Goal: Complete application form: Complete application form

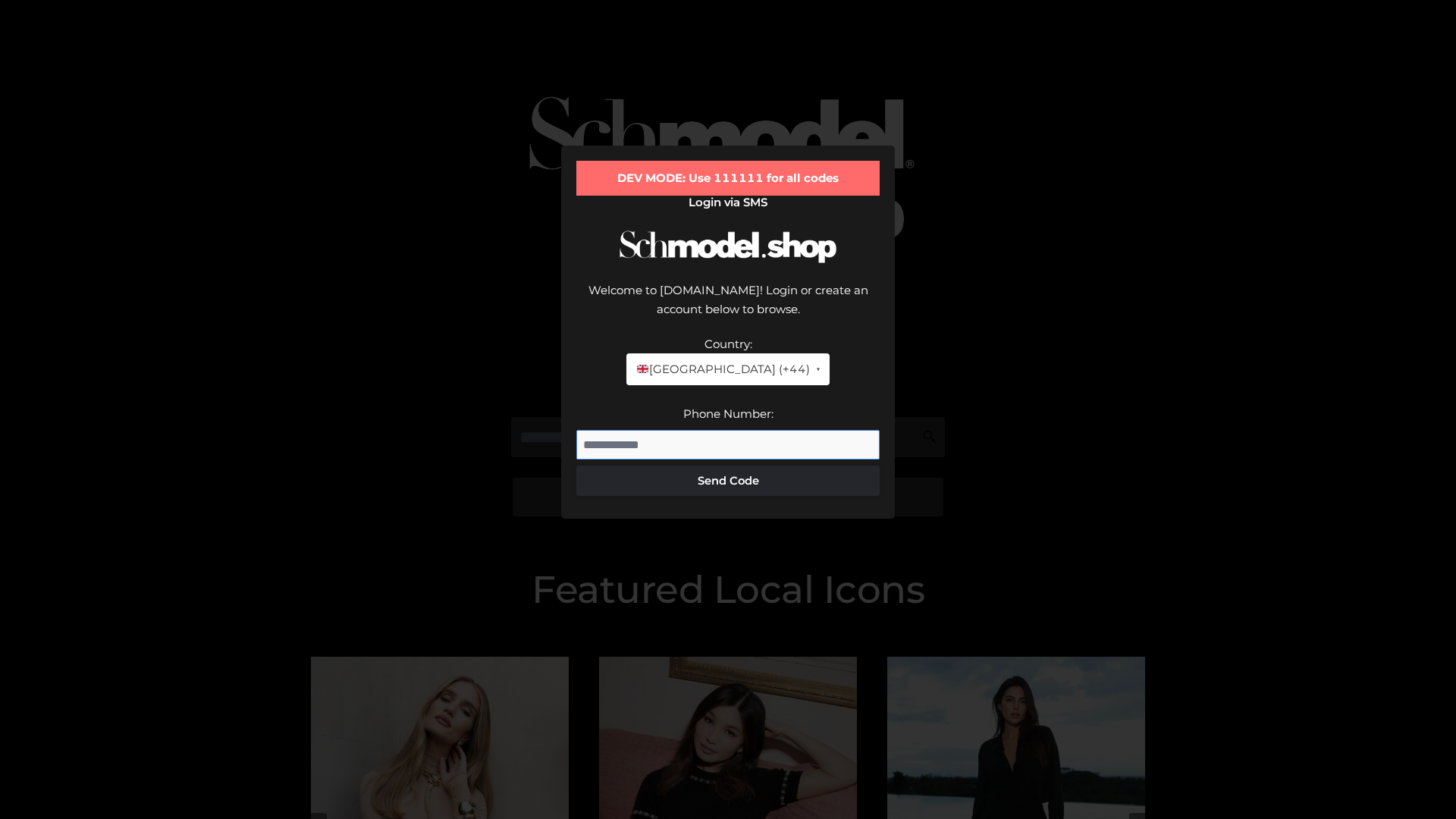
click at [728, 430] on input "Phone Number:" at bounding box center [728, 445] width 304 height 30
type input "**********"
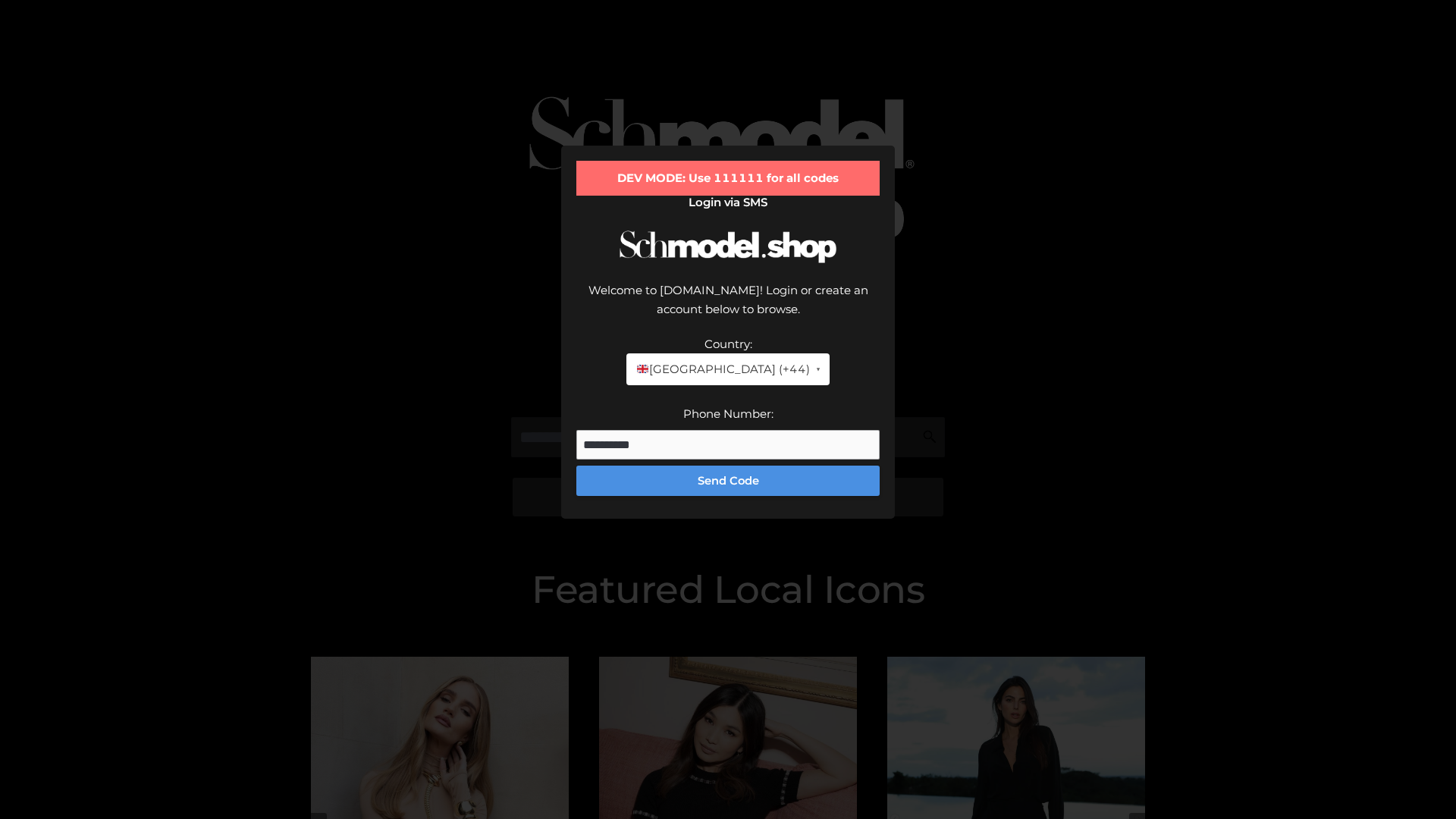
click at [728, 466] on button "Send Code" at bounding box center [728, 481] width 304 height 30
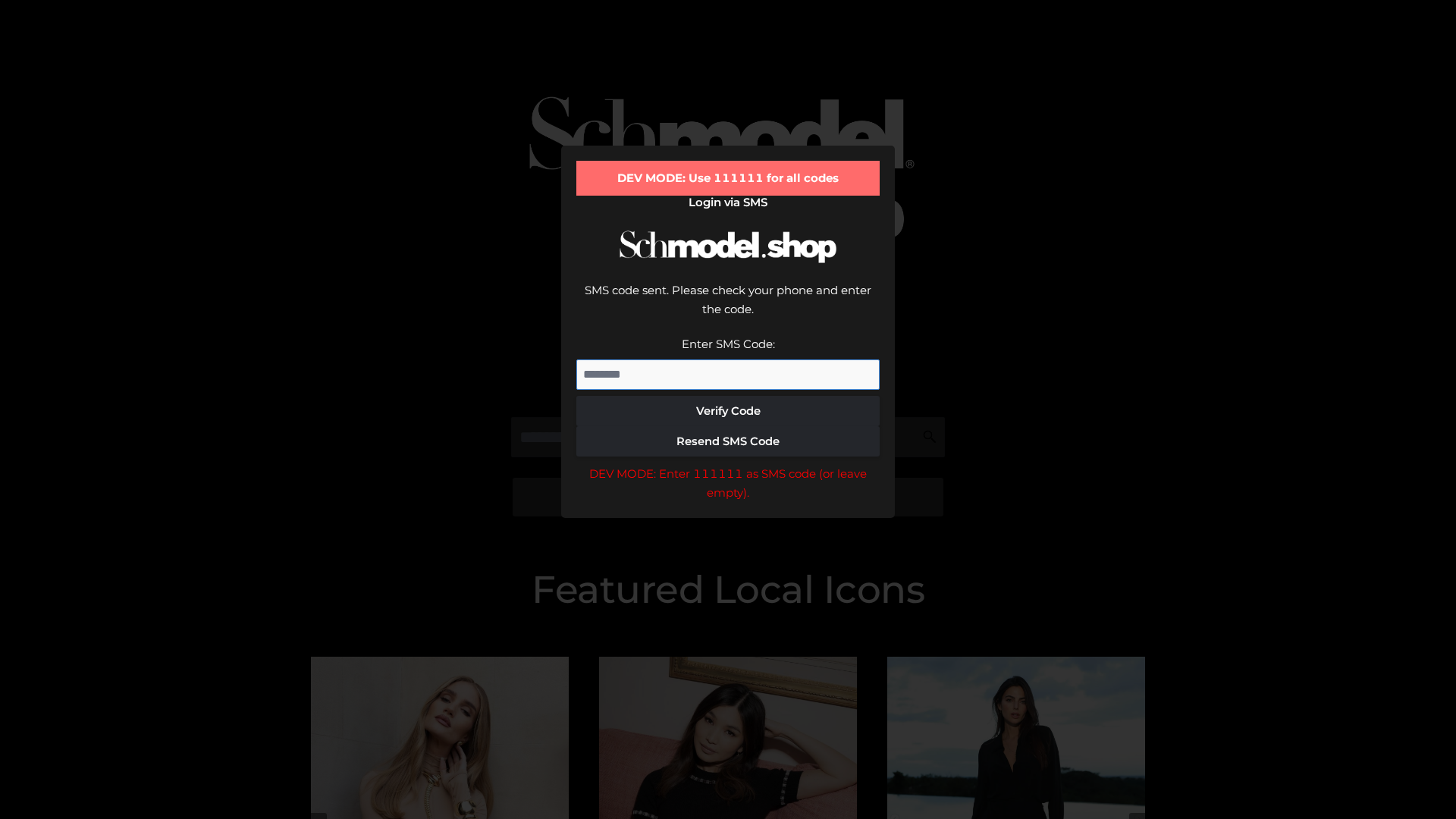
click at [728, 359] on input "Enter SMS Code:" at bounding box center [728, 374] width 304 height 30
type input "******"
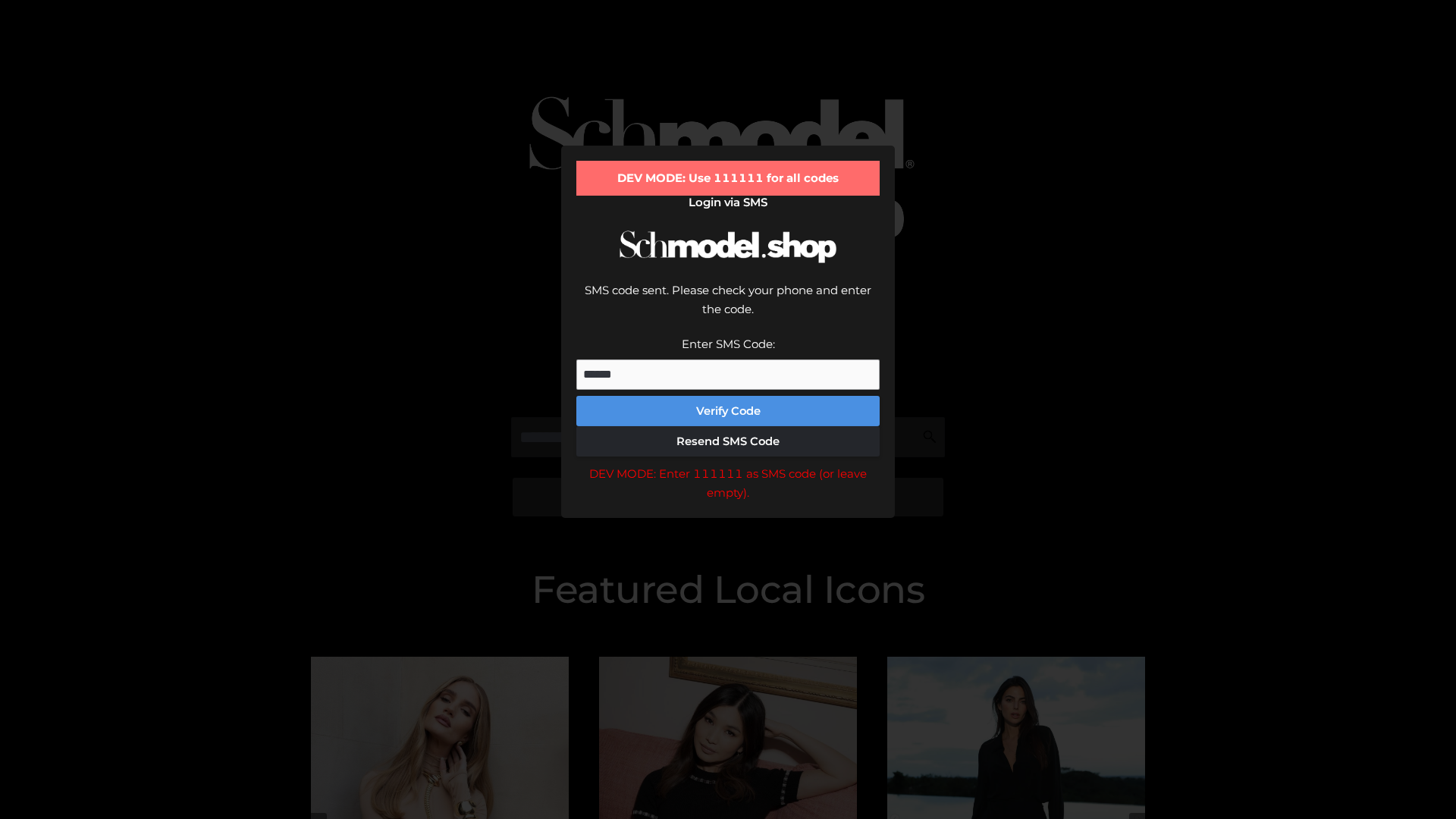
click at [728, 396] on button "Verify Code" at bounding box center [728, 411] width 304 height 30
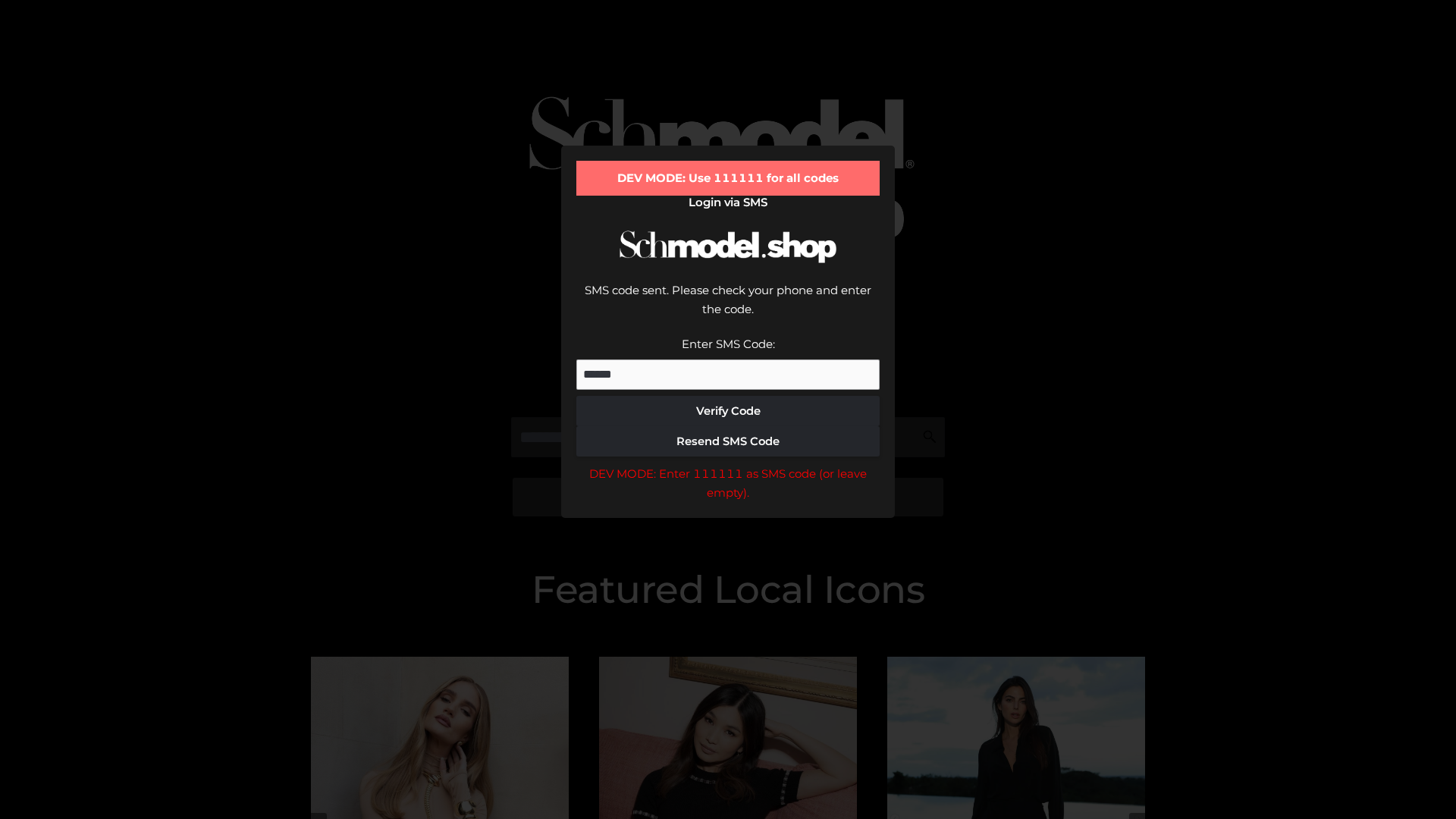
click at [728, 464] on div "DEV MODE: Enter 111111 as SMS code (or leave empty)." at bounding box center [728, 483] width 304 height 39
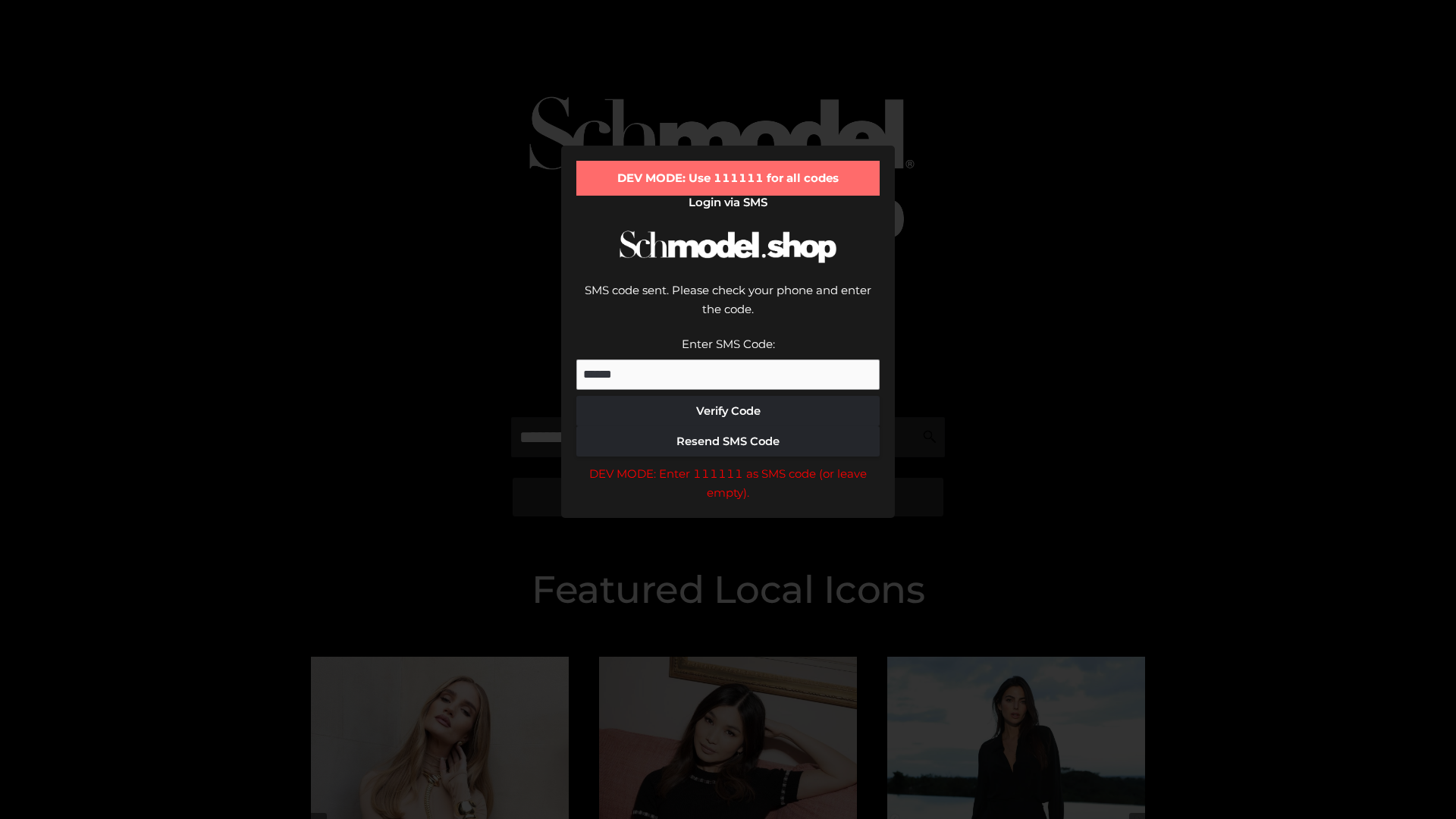
click at [728, 464] on div "DEV MODE: Enter 111111 as SMS code (or leave empty)." at bounding box center [728, 483] width 304 height 39
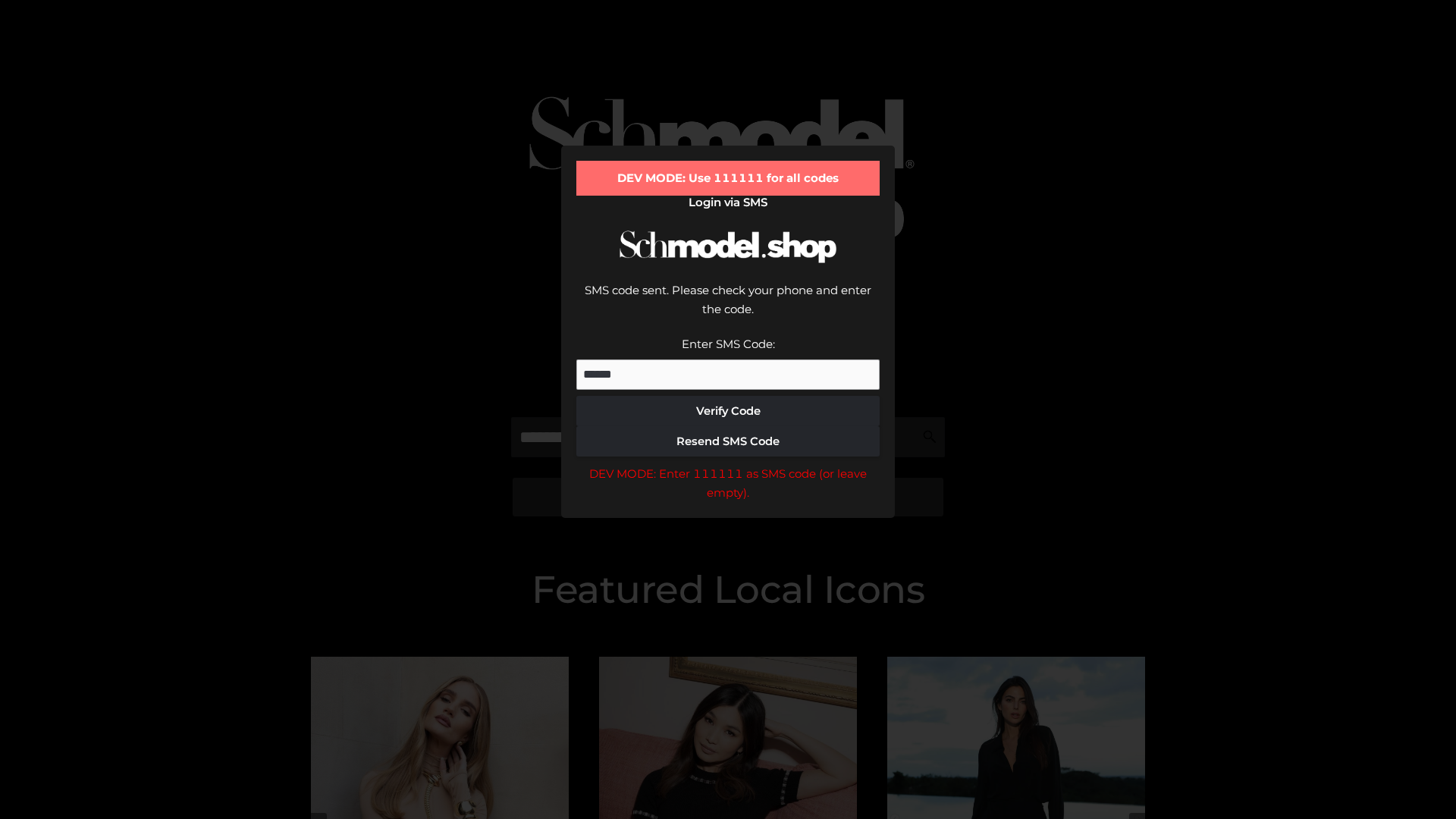
click at [728, 464] on div "DEV MODE: Enter 111111 as SMS code (or leave empty)." at bounding box center [728, 483] width 304 height 39
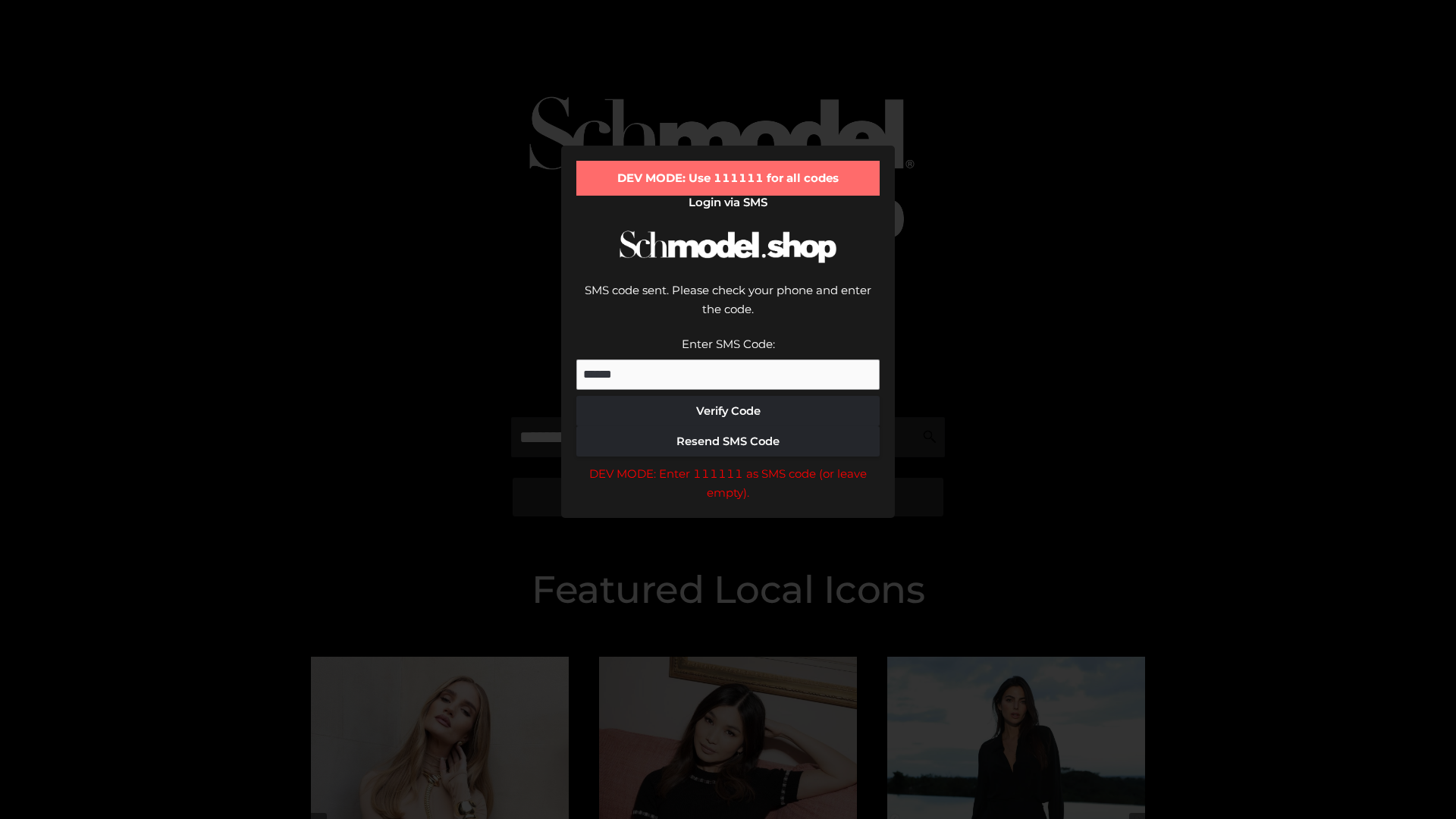
click at [728, 464] on div "DEV MODE: Enter 111111 as SMS code (or leave empty)." at bounding box center [728, 483] width 304 height 39
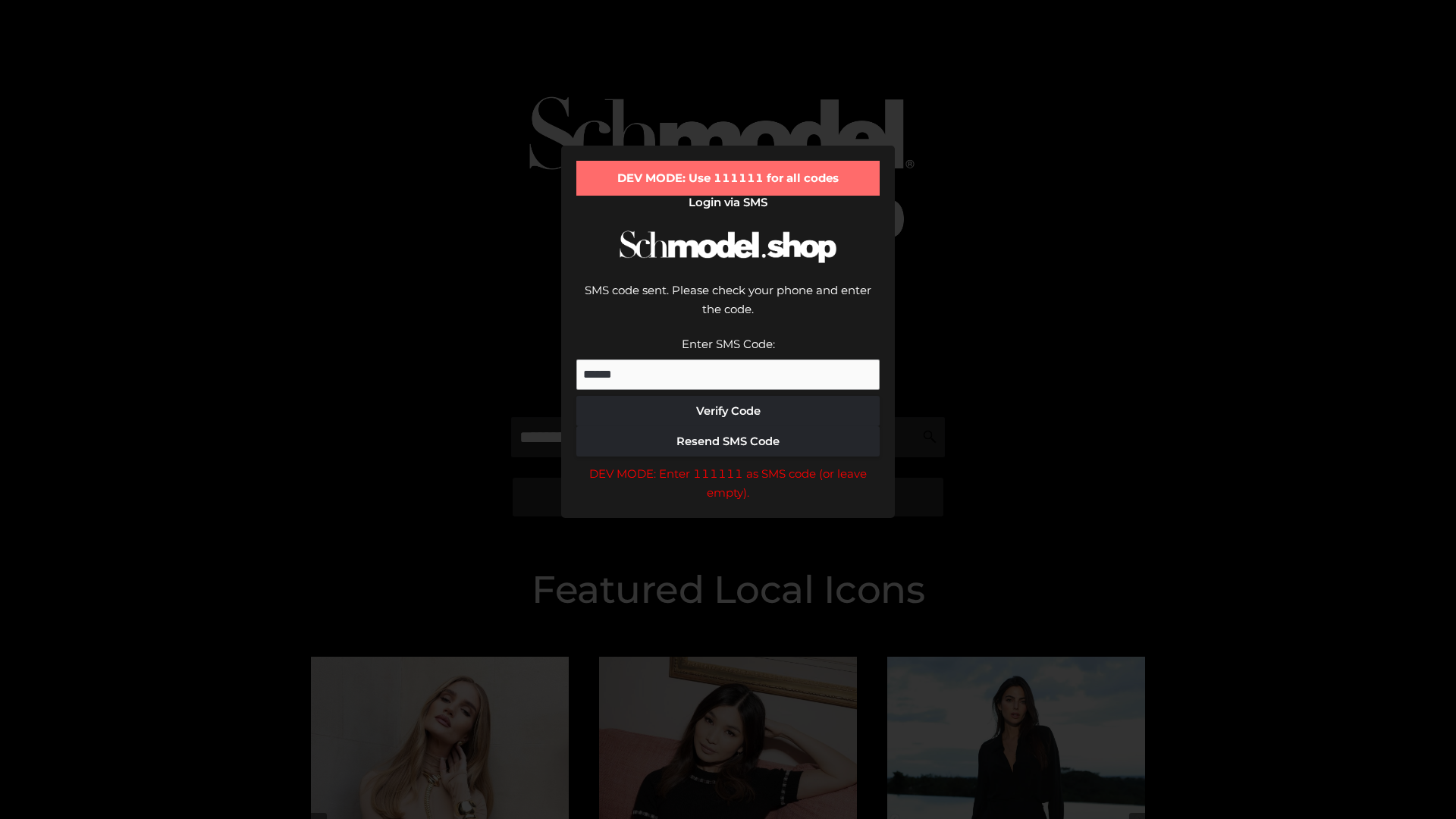
click at [728, 464] on div "DEV MODE: Enter 111111 as SMS code (or leave empty)." at bounding box center [728, 483] width 304 height 39
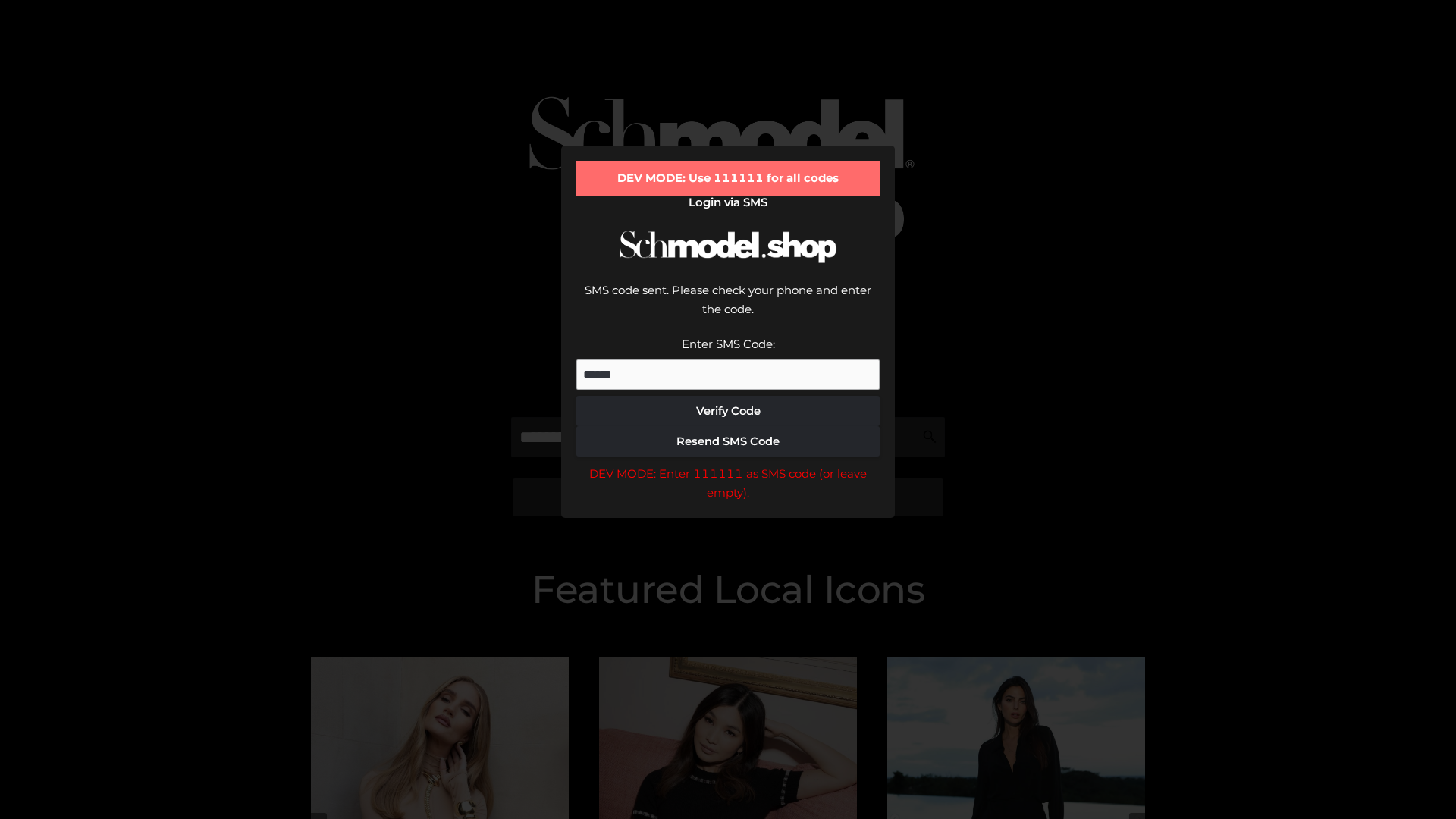
click at [728, 464] on div "DEV MODE: Enter 111111 as SMS code (or leave empty)." at bounding box center [728, 483] width 304 height 39
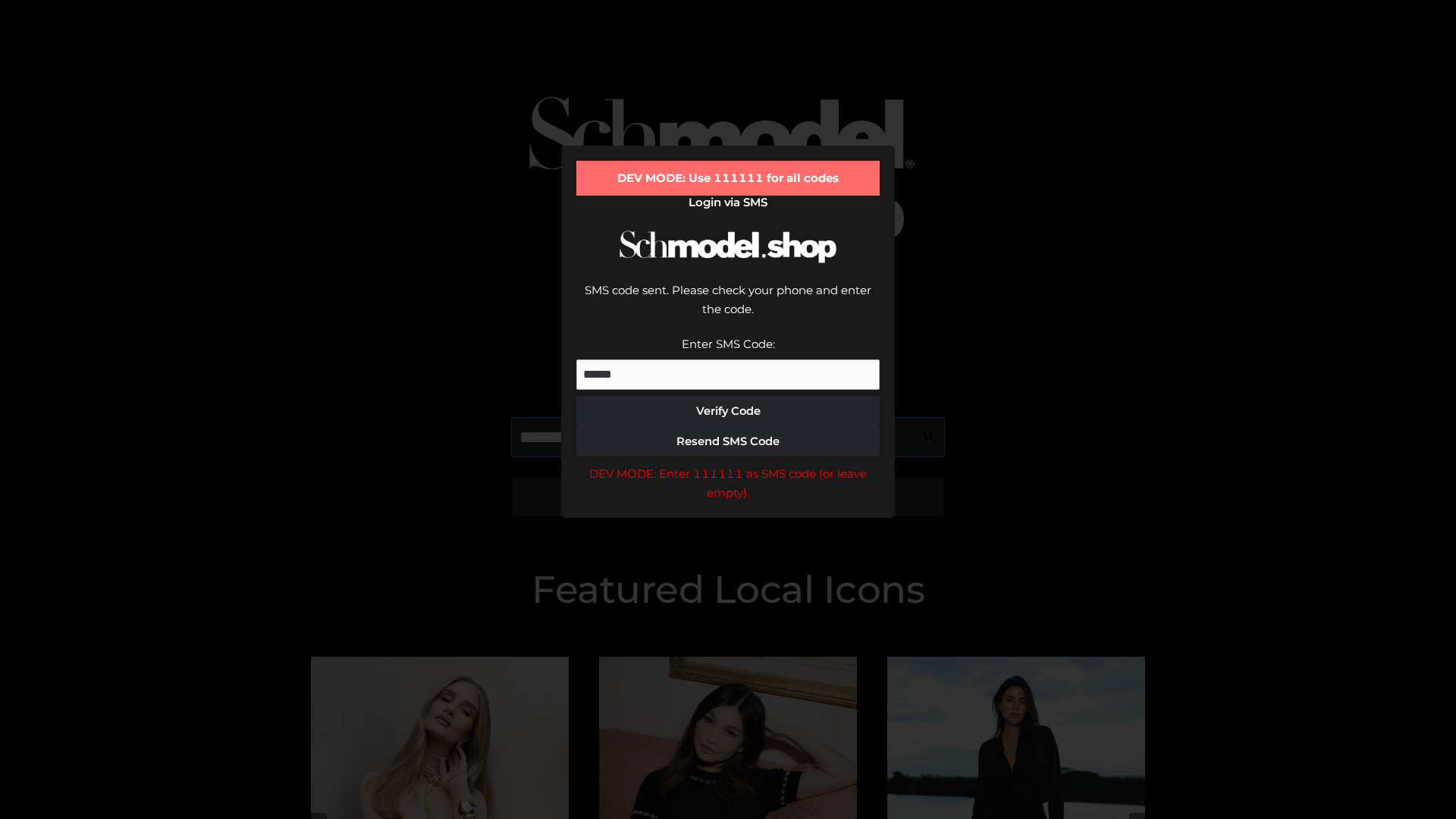
scroll to position [0, 78]
click at [728, 464] on div "DEV MODE: Enter 111111 as SMS code (or leave empty)." at bounding box center [728, 483] width 304 height 39
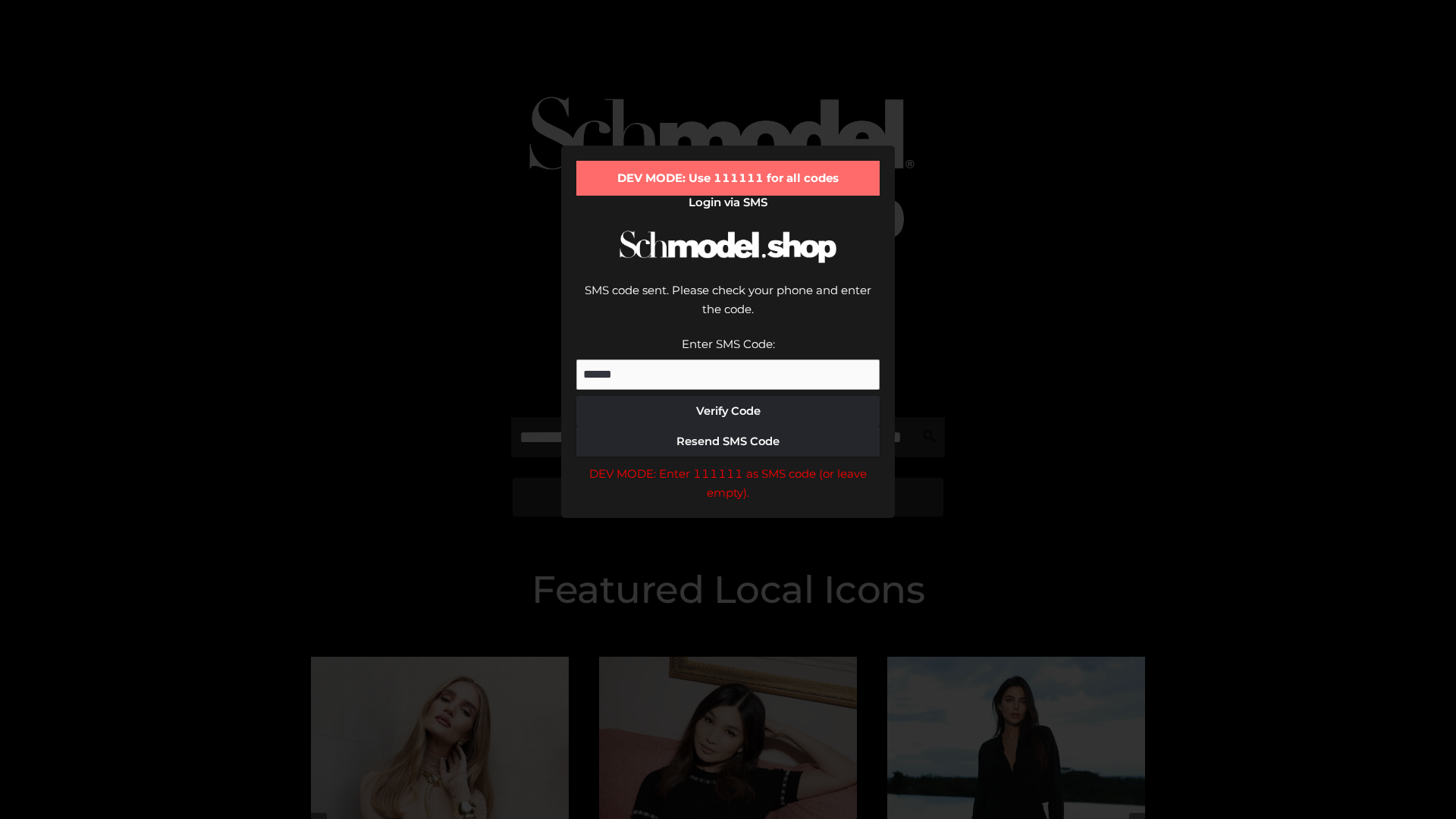
click at [728, 464] on div "DEV MODE: Enter 111111 as SMS code (or leave empty)." at bounding box center [728, 483] width 304 height 39
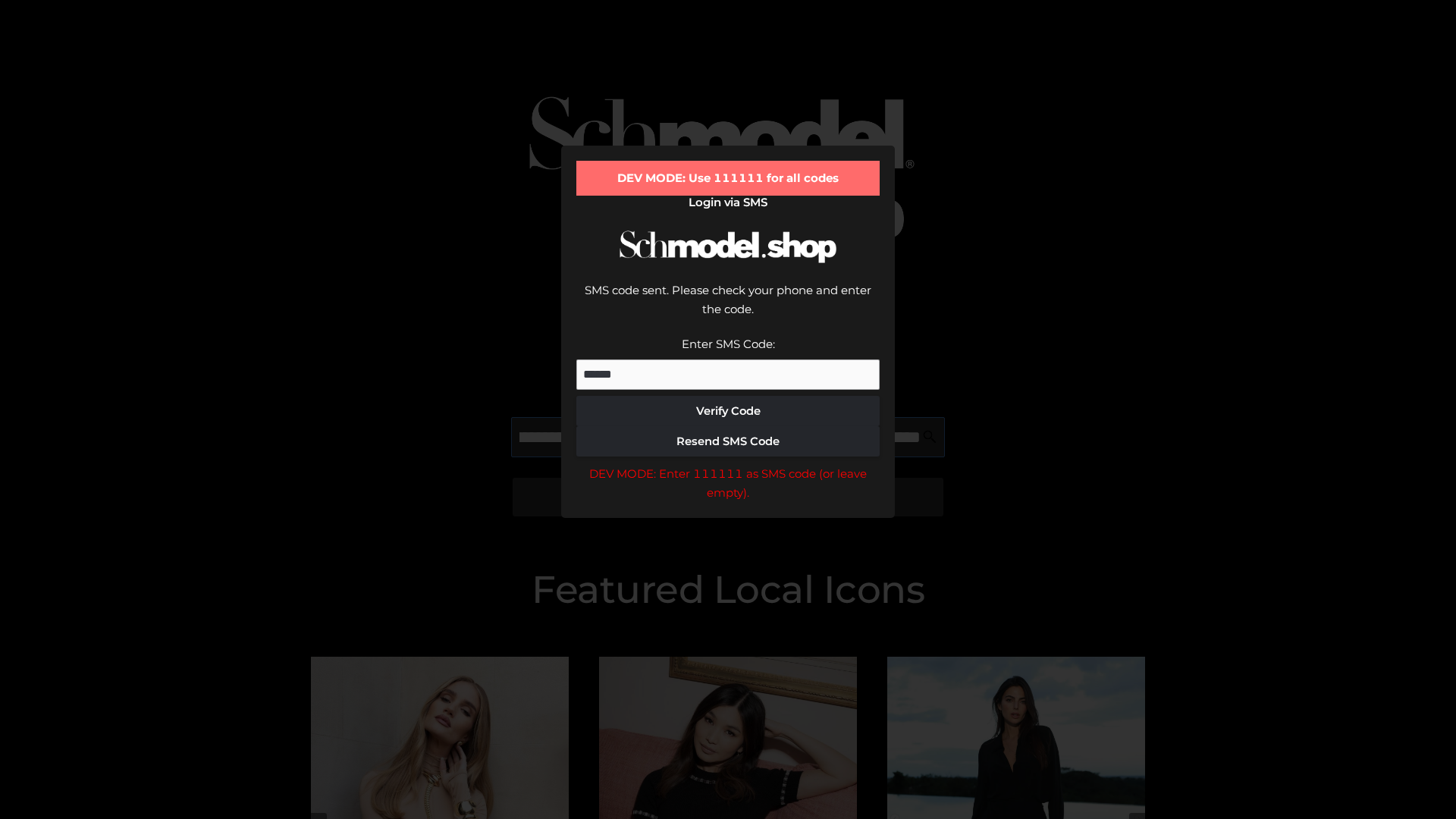
scroll to position [0, 165]
click at [728, 464] on div "DEV MODE: Enter 111111 as SMS code (or leave empty)." at bounding box center [728, 483] width 304 height 39
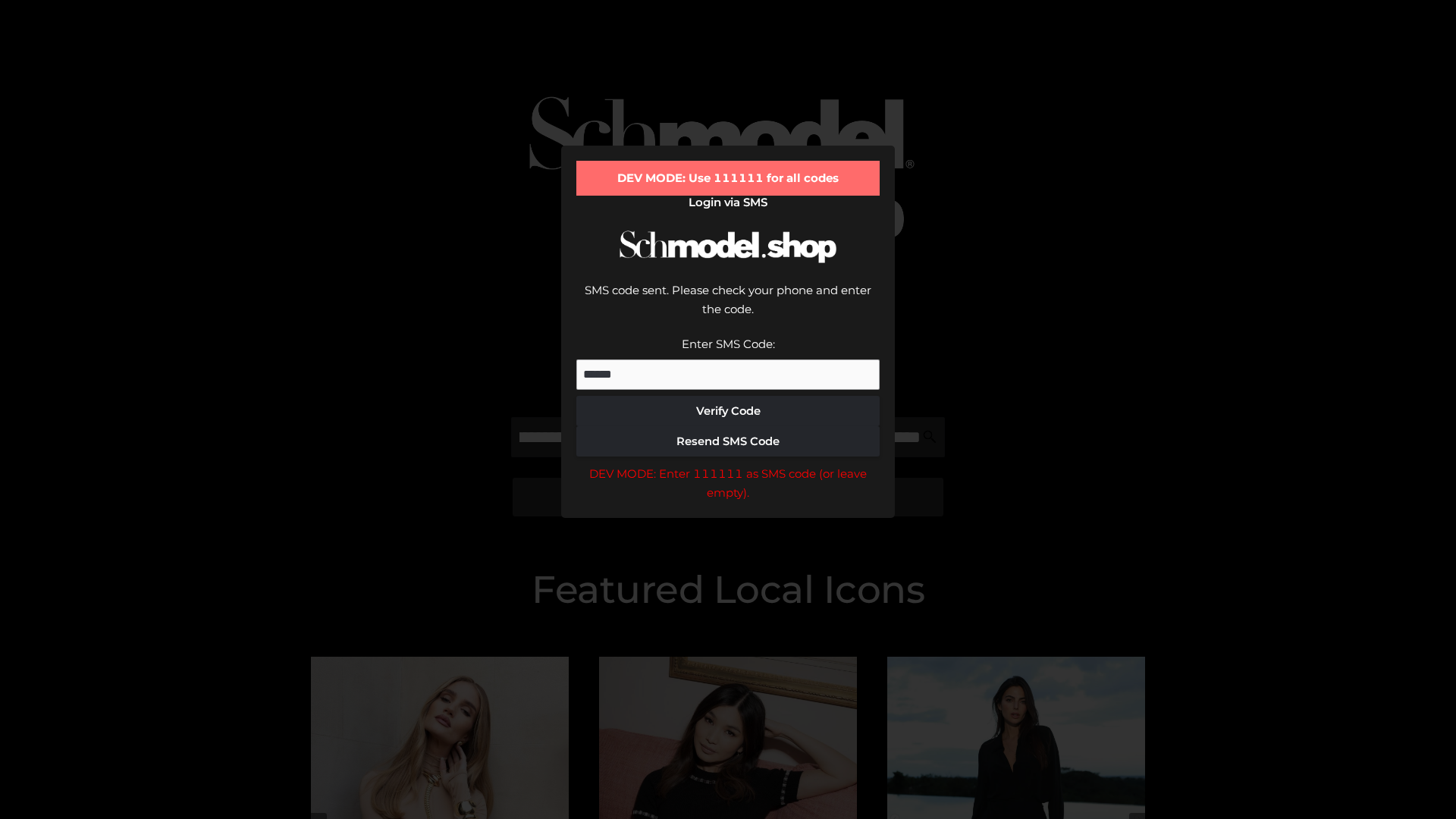
click at [728, 464] on div "DEV MODE: Enter 111111 as SMS code (or leave empty)." at bounding box center [728, 483] width 304 height 39
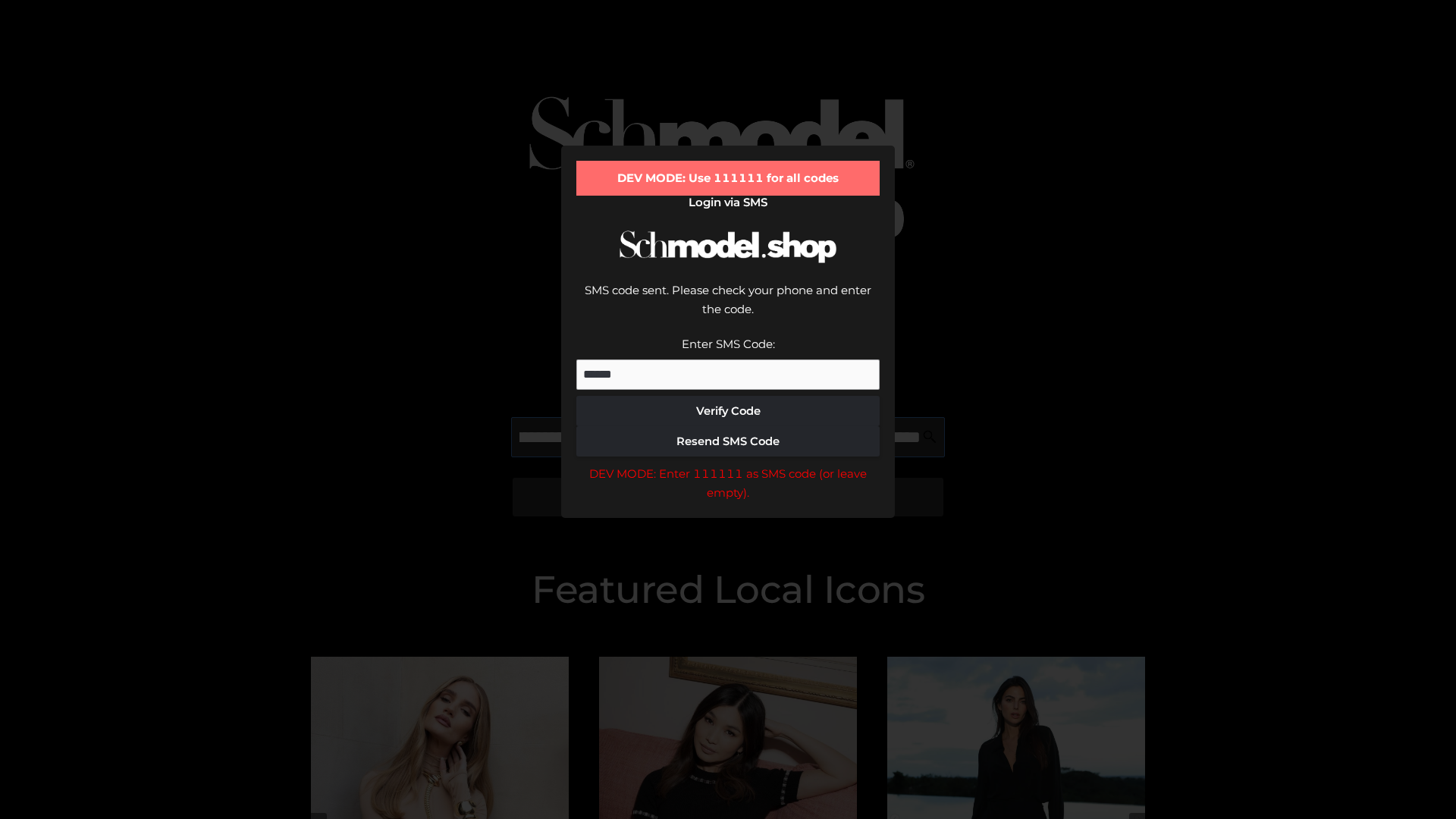
scroll to position [0, 257]
click at [728, 464] on div "DEV MODE: Enter 111111 as SMS code (or leave empty)." at bounding box center [728, 483] width 304 height 39
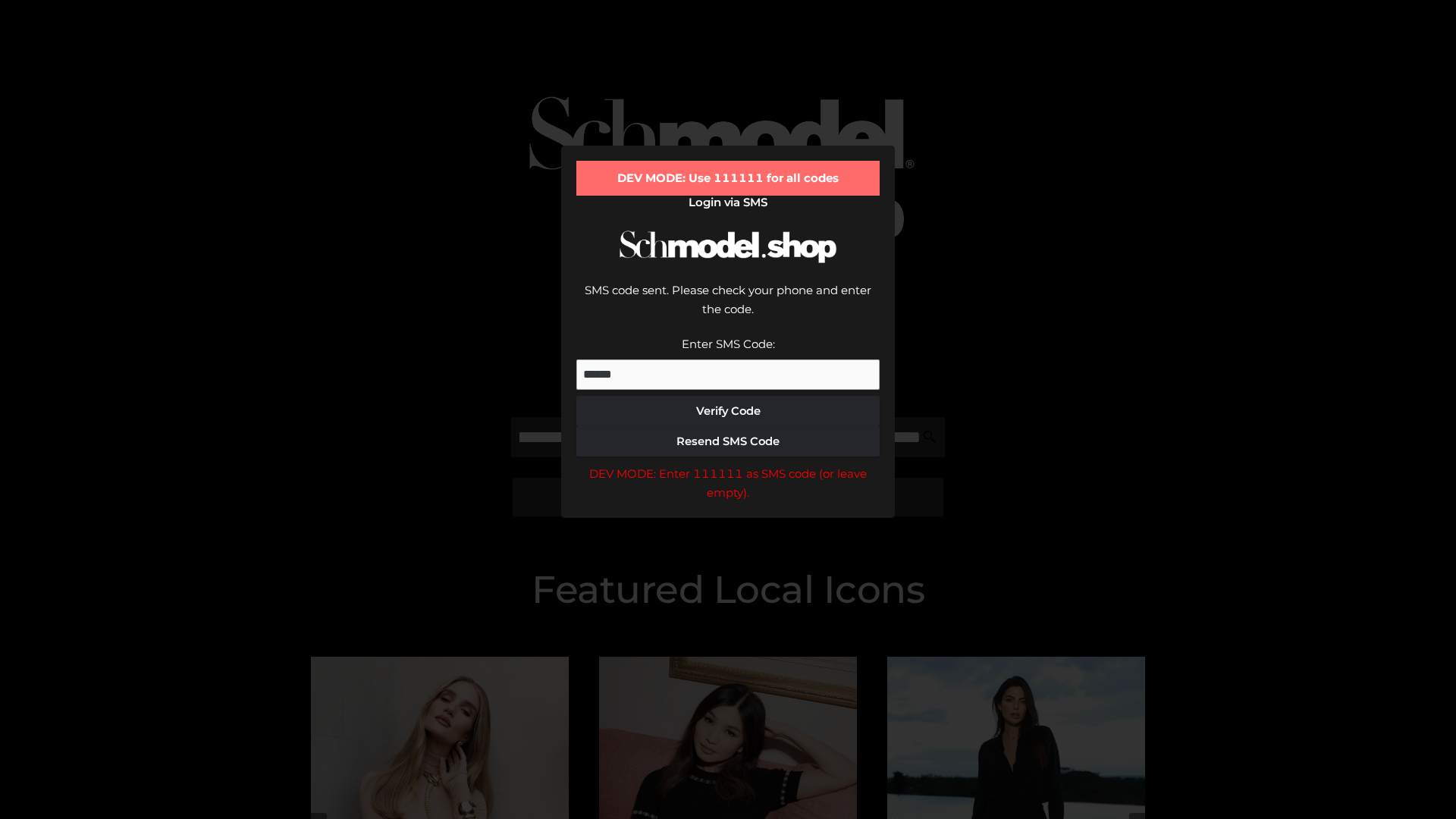
click at [728, 464] on div "DEV MODE: Enter 111111 as SMS code (or leave empty)." at bounding box center [728, 483] width 304 height 39
type input "**********"
